Goal: Check status: Check status

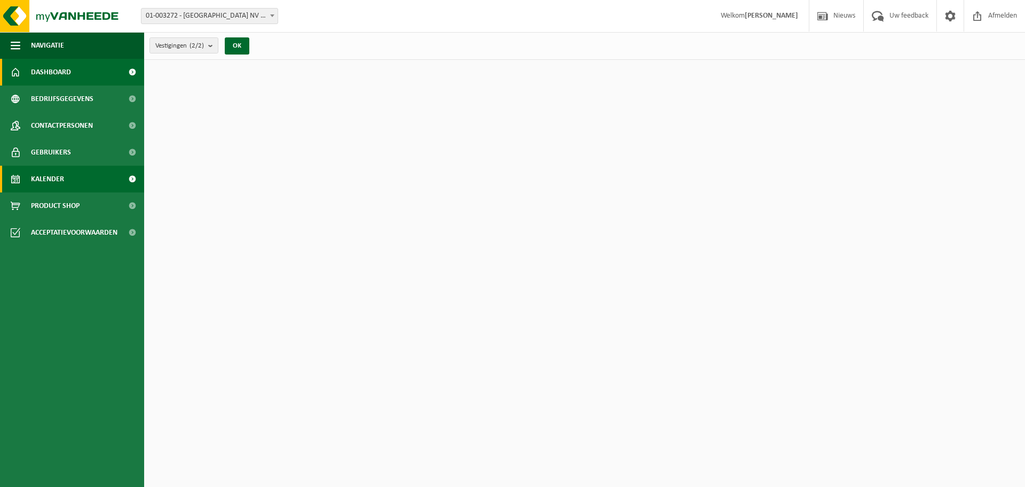
click at [58, 183] on span "Kalender" at bounding box center [47, 179] width 33 height 27
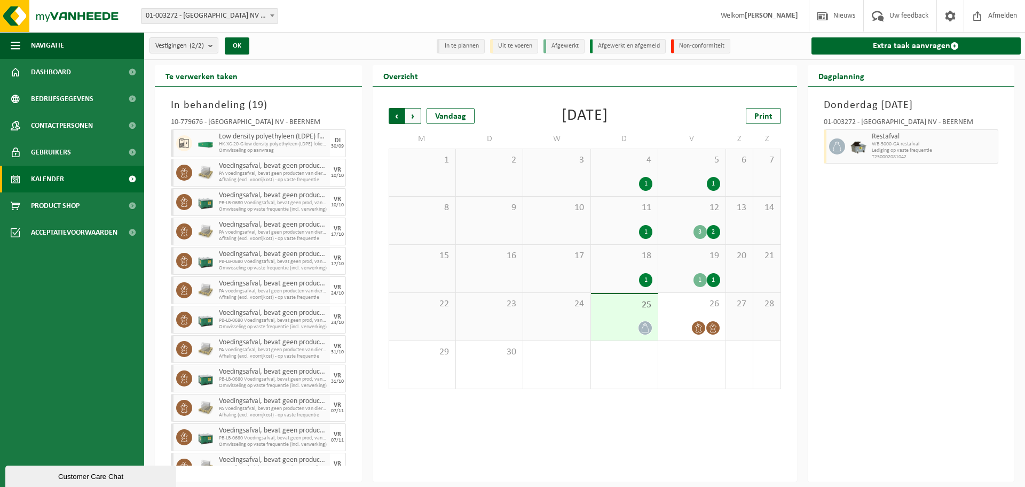
click at [413, 118] on span "Volgende" at bounding box center [413, 116] width 16 height 16
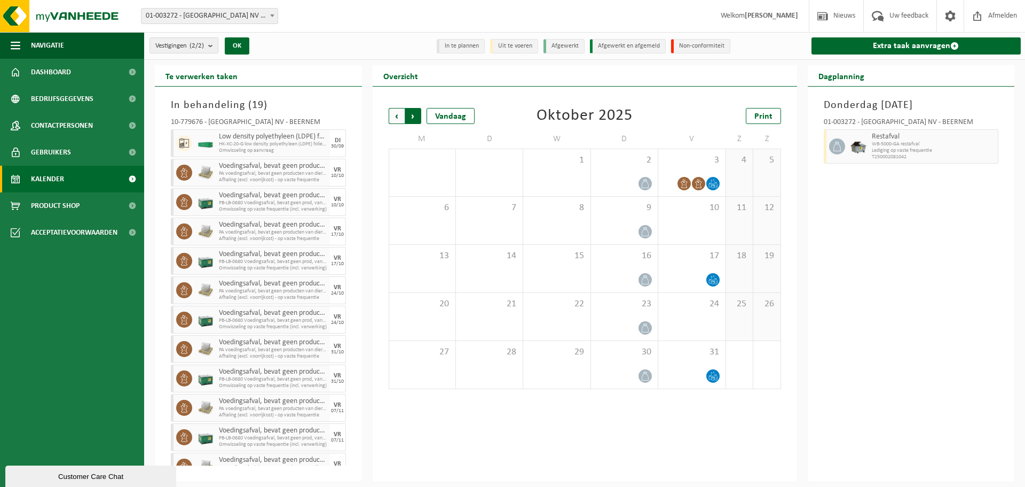
click at [396, 116] on span "Vorige" at bounding box center [397, 116] width 16 height 16
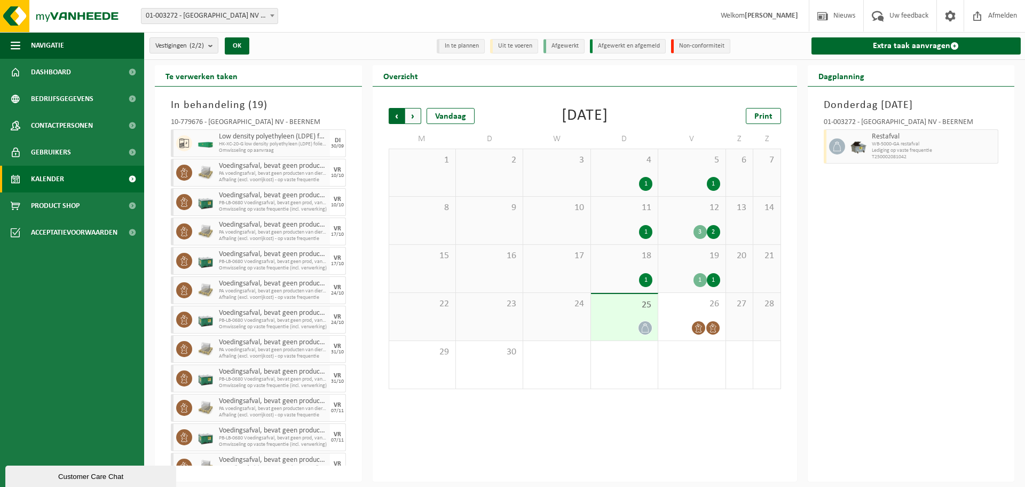
click at [413, 114] on span "Volgende" at bounding box center [413, 116] width 16 height 16
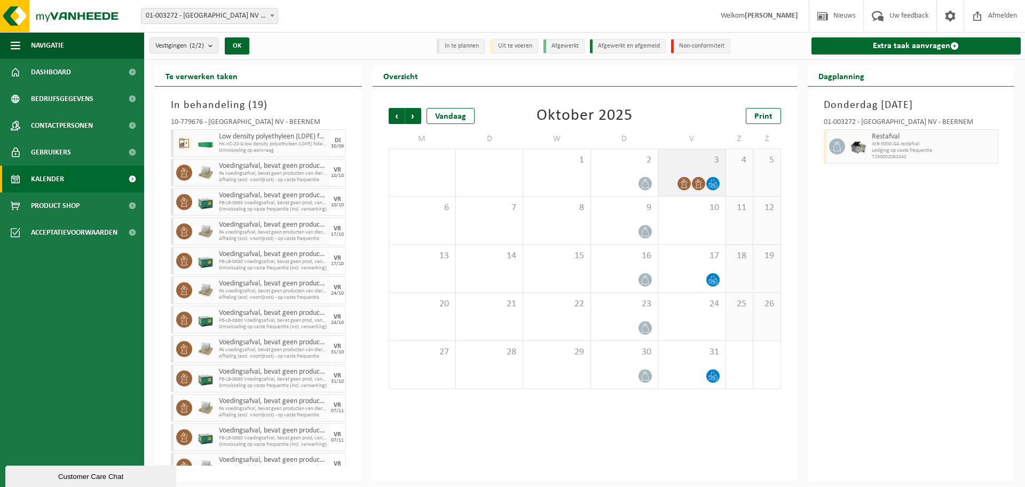
click at [685, 185] on icon at bounding box center [684, 183] width 9 height 9
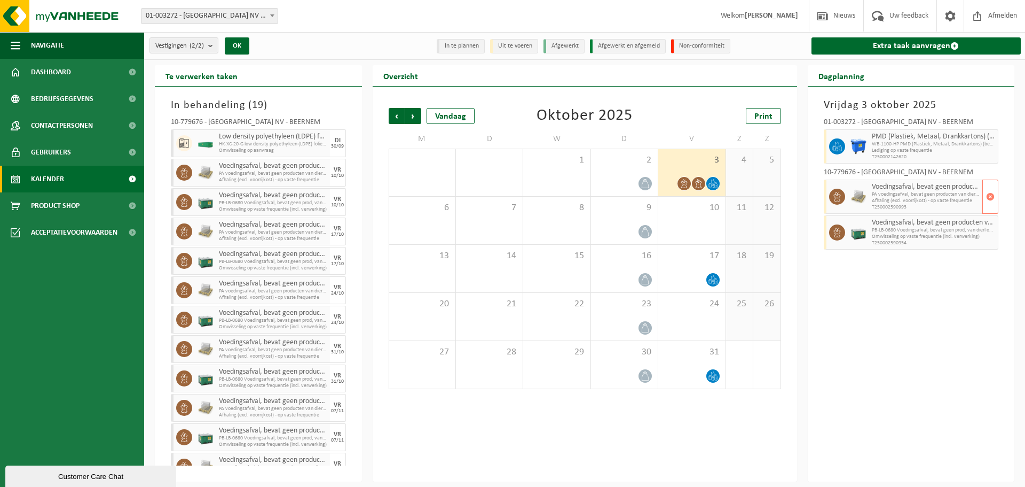
click at [897, 205] on span "T250002590993" at bounding box center [926, 207] width 108 height 6
click at [882, 222] on span "Voedingsafval, bevat geen producten van dierlijke oorsprong, gemengde verpakkin…" at bounding box center [926, 222] width 108 height 9
click at [389, 117] on span "Vorige" at bounding box center [397, 116] width 16 height 16
